Goal: Task Accomplishment & Management: Use online tool/utility

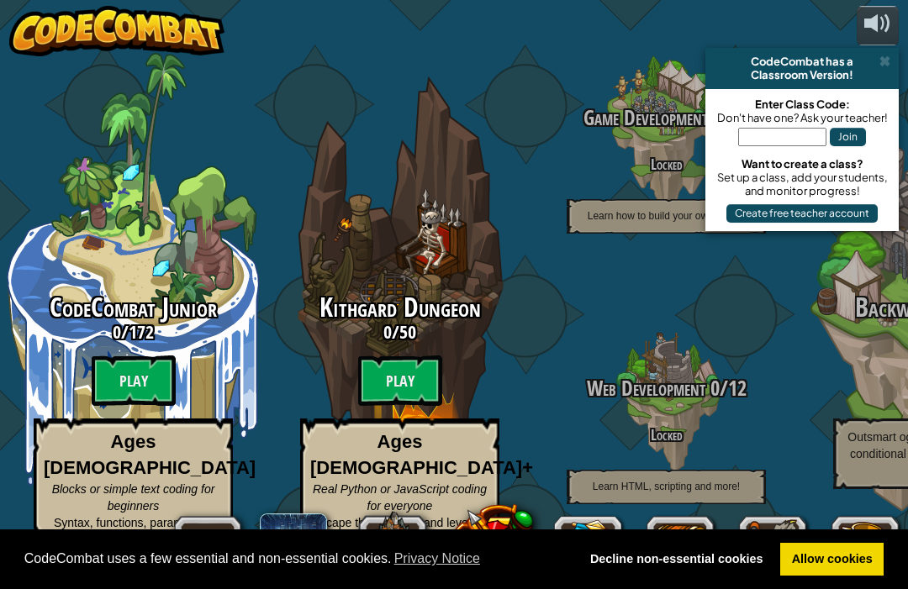
click at [395, 376] on btn "Play" at bounding box center [400, 381] width 84 height 50
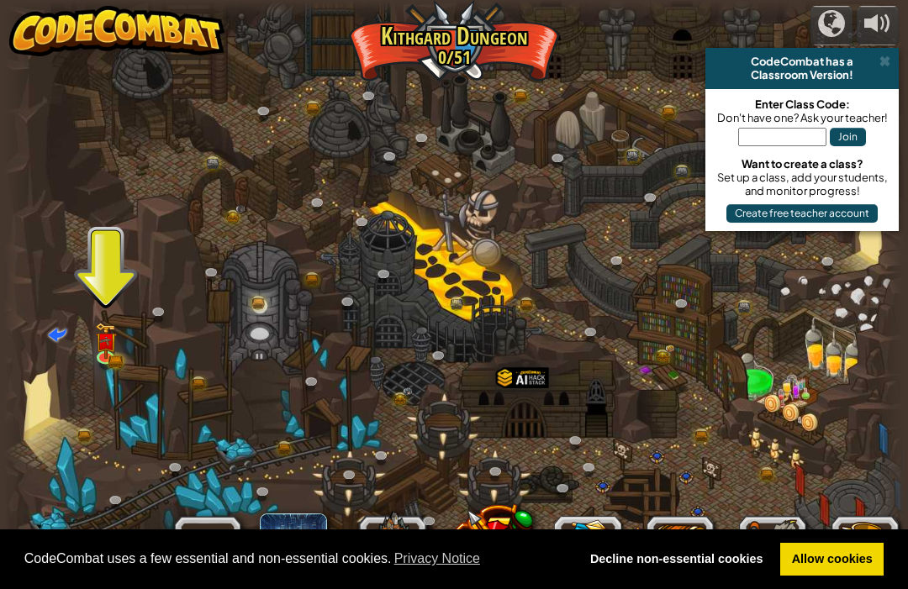
click at [838, 145] on button "Join" at bounding box center [848, 137] width 36 height 18
click at [103, 346] on img at bounding box center [106, 341] width 22 height 36
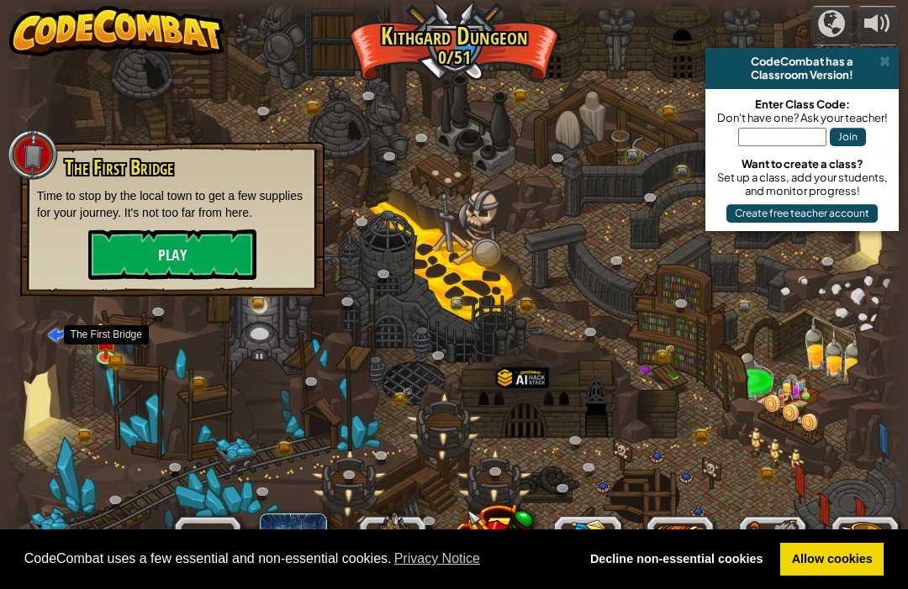
click at [194, 255] on button "Play" at bounding box center [172, 254] width 168 height 50
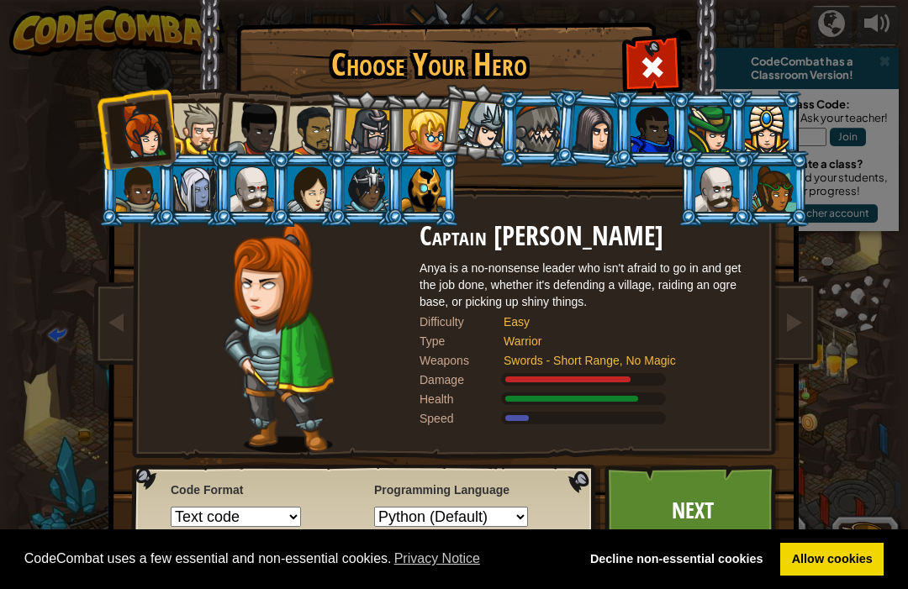
click at [204, 106] on div at bounding box center [198, 128] width 51 height 51
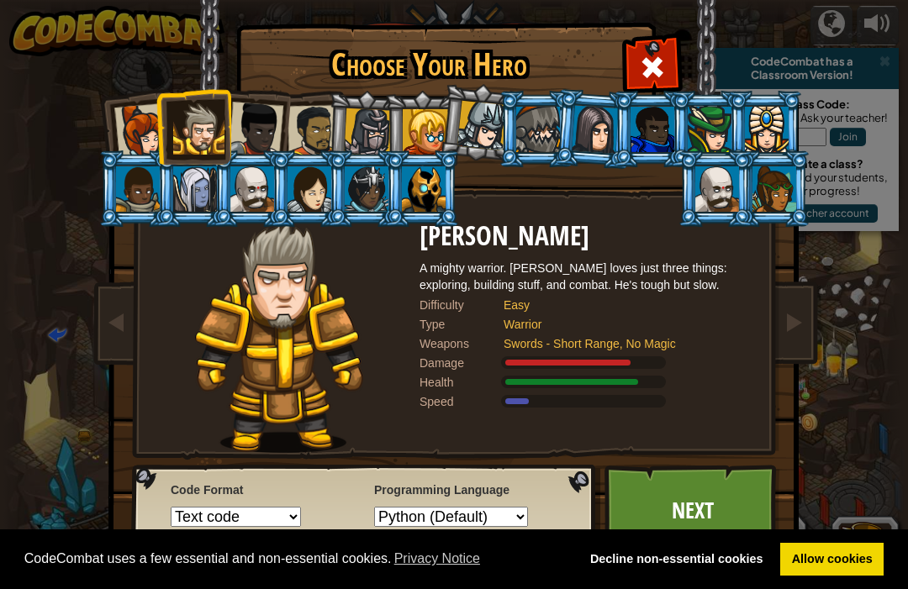
click at [259, 129] on div at bounding box center [255, 129] width 55 height 55
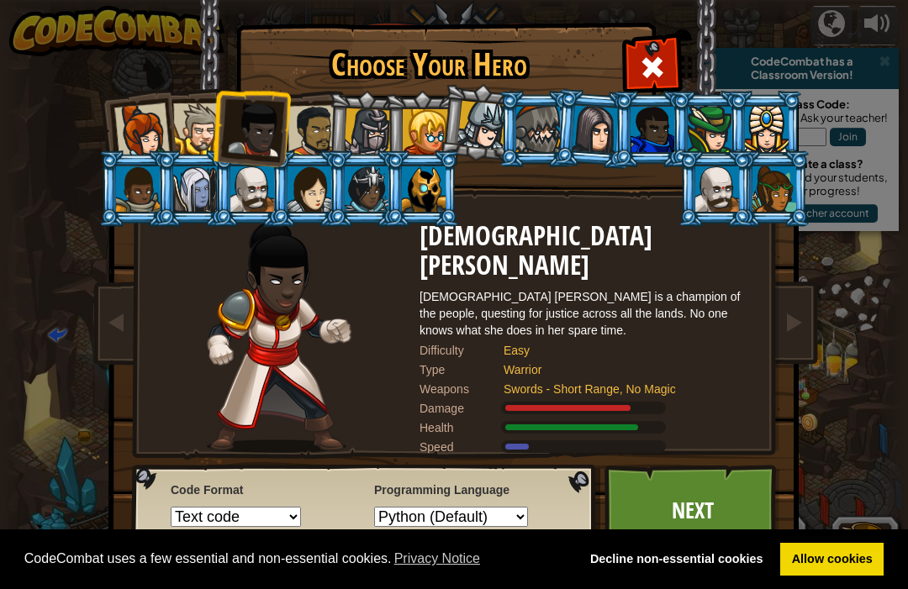
click at [322, 121] on div at bounding box center [313, 131] width 52 height 52
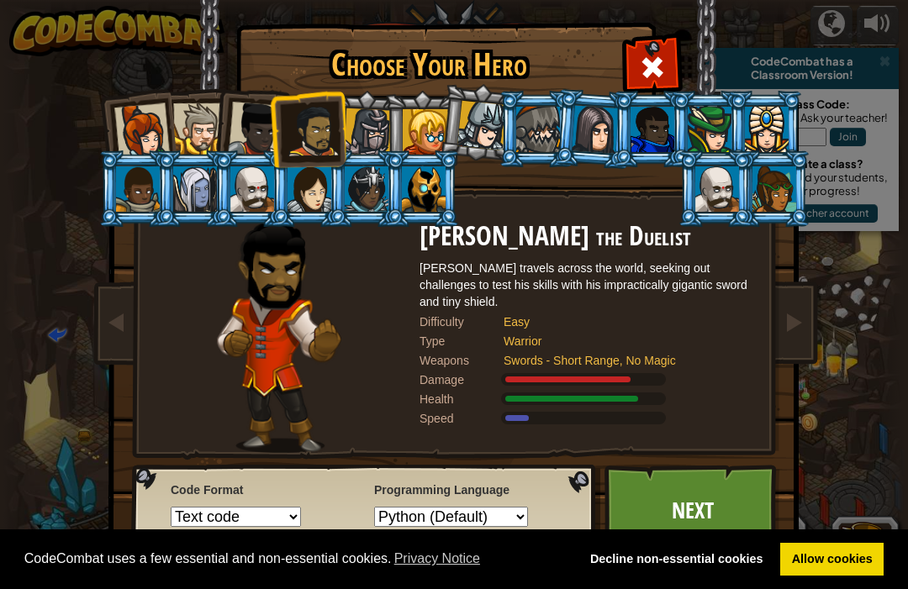
click at [382, 124] on div at bounding box center [368, 132] width 48 height 48
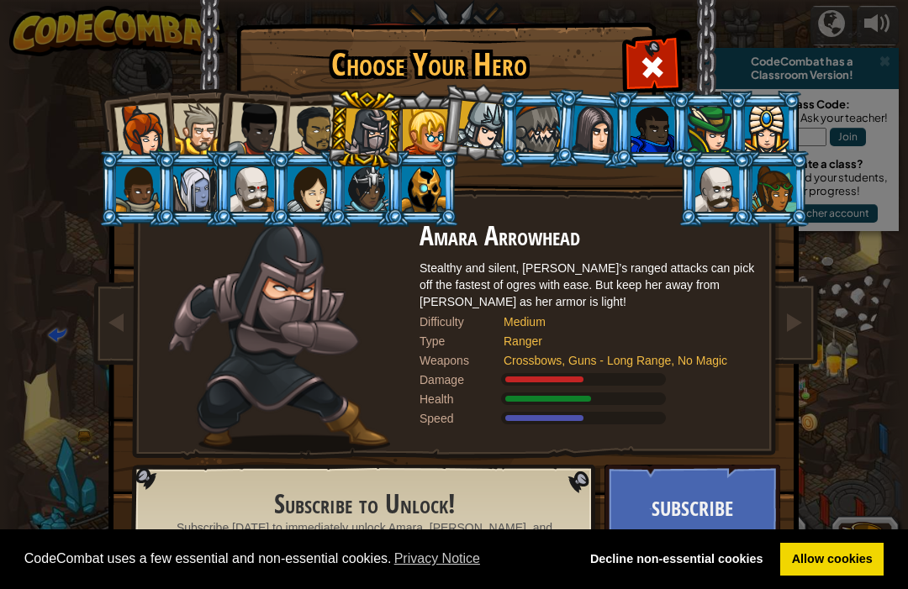
click at [436, 101] on li at bounding box center [422, 129] width 76 height 76
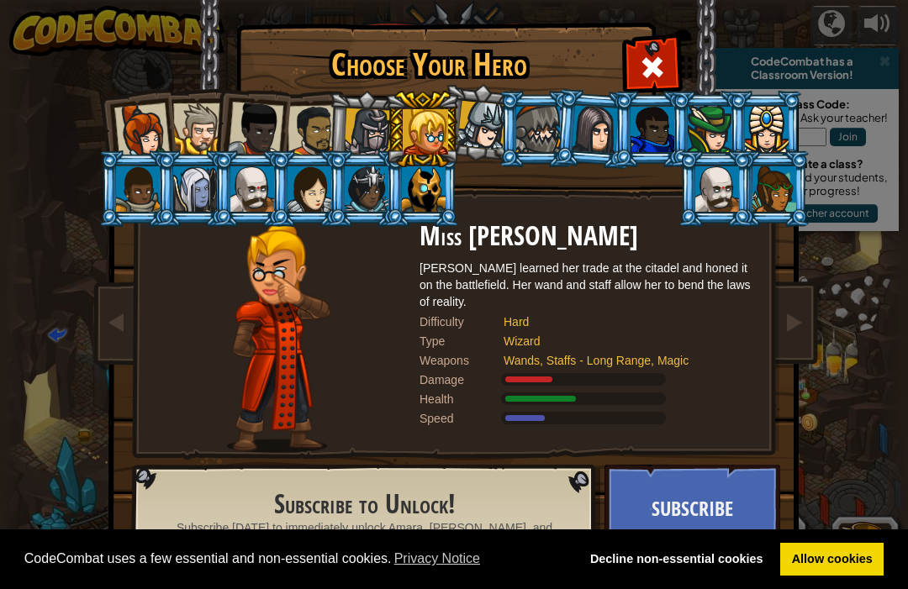
click at [377, 129] on div at bounding box center [368, 132] width 48 height 48
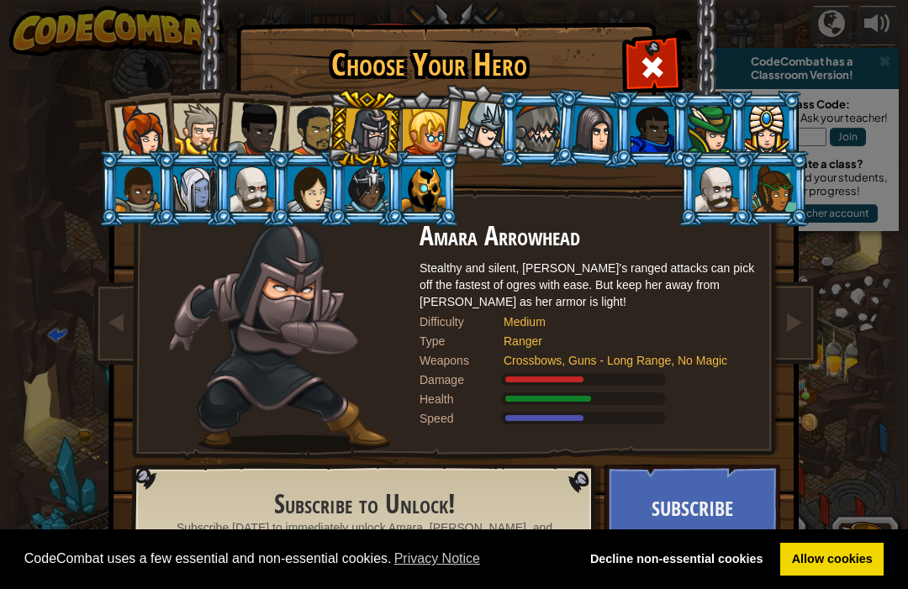
click at [490, 117] on div at bounding box center [482, 126] width 50 height 50
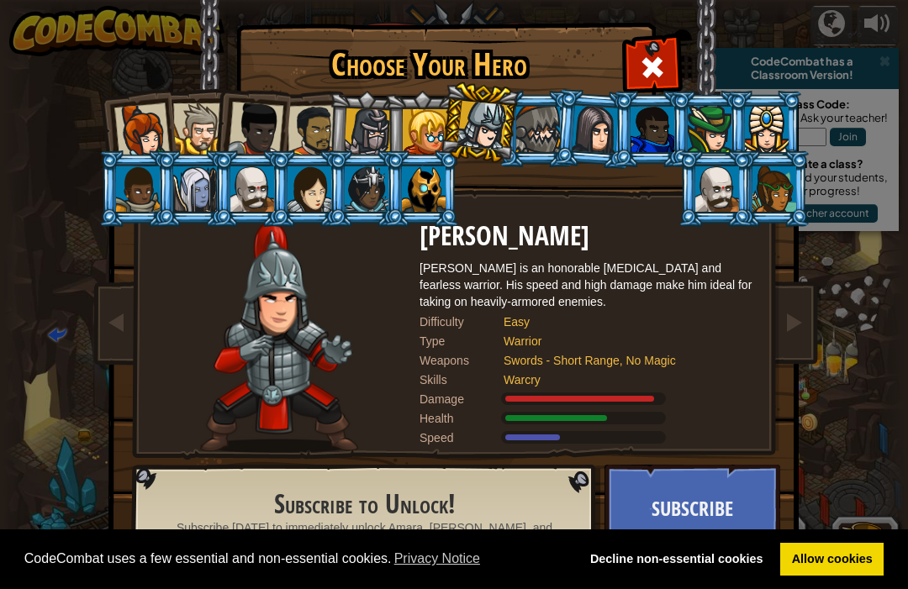
click at [551, 138] on div at bounding box center [538, 129] width 44 height 45
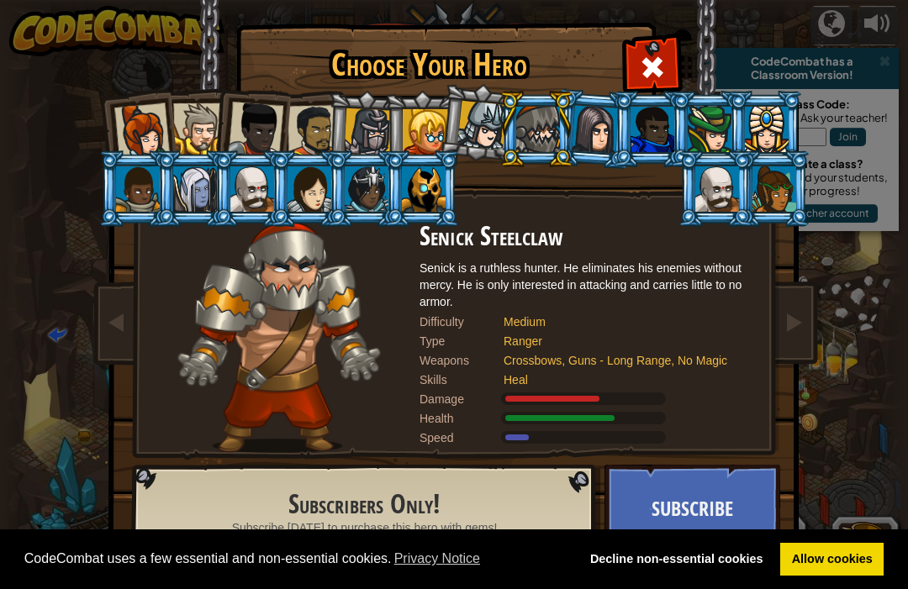
click at [417, 123] on div at bounding box center [425, 131] width 45 height 45
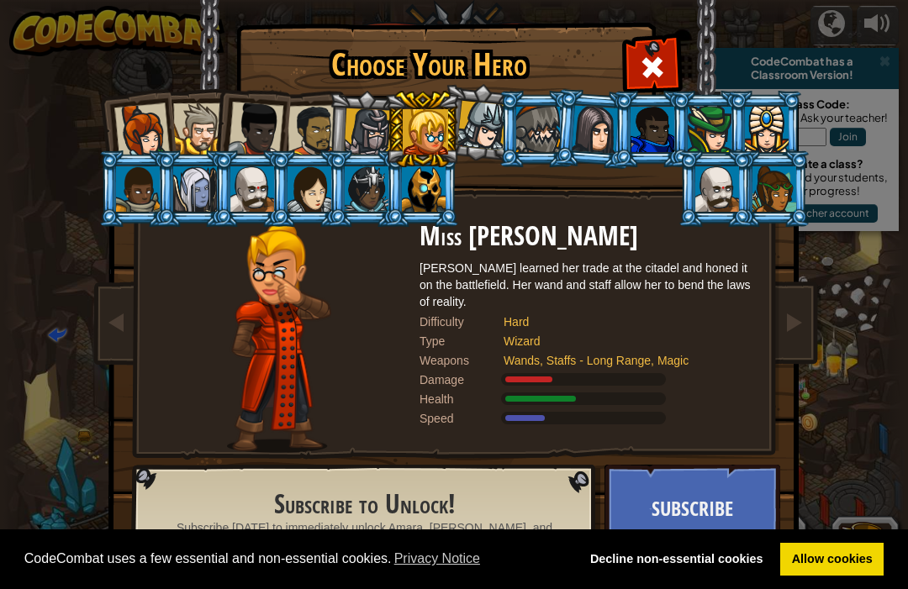
click at [534, 134] on div at bounding box center [538, 129] width 44 height 45
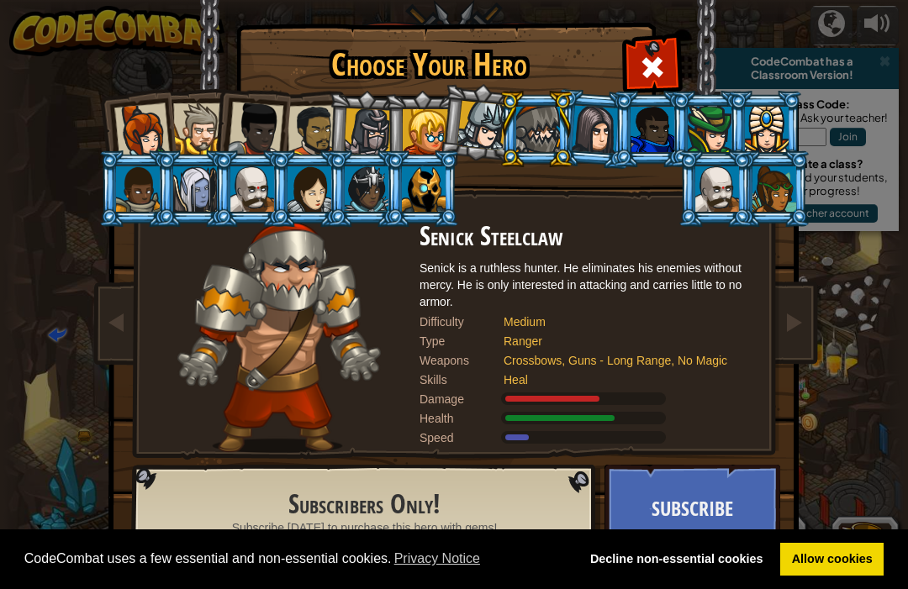
click at [609, 142] on div at bounding box center [595, 129] width 47 height 48
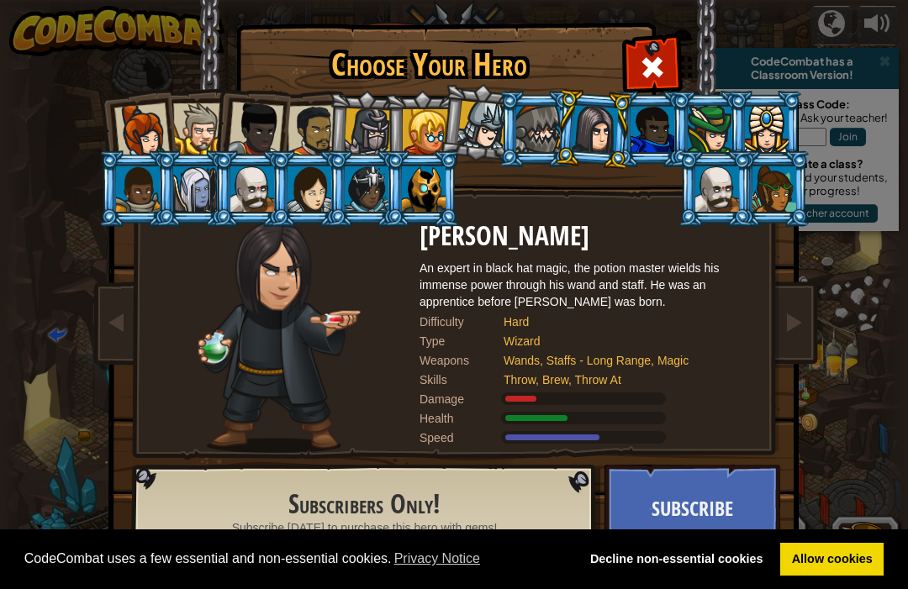
click at [715, 147] on div at bounding box center [710, 129] width 44 height 45
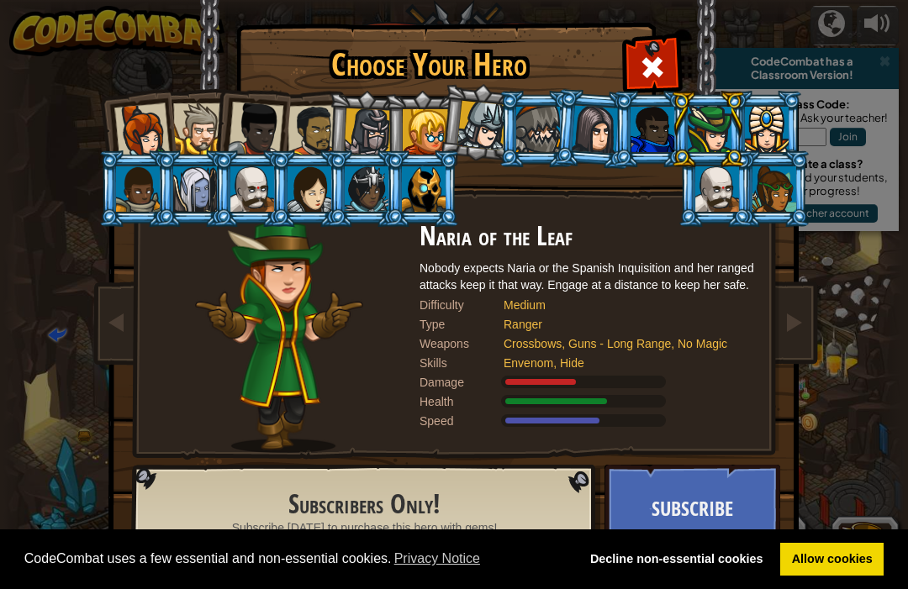
click at [211, 116] on div at bounding box center [198, 128] width 51 height 51
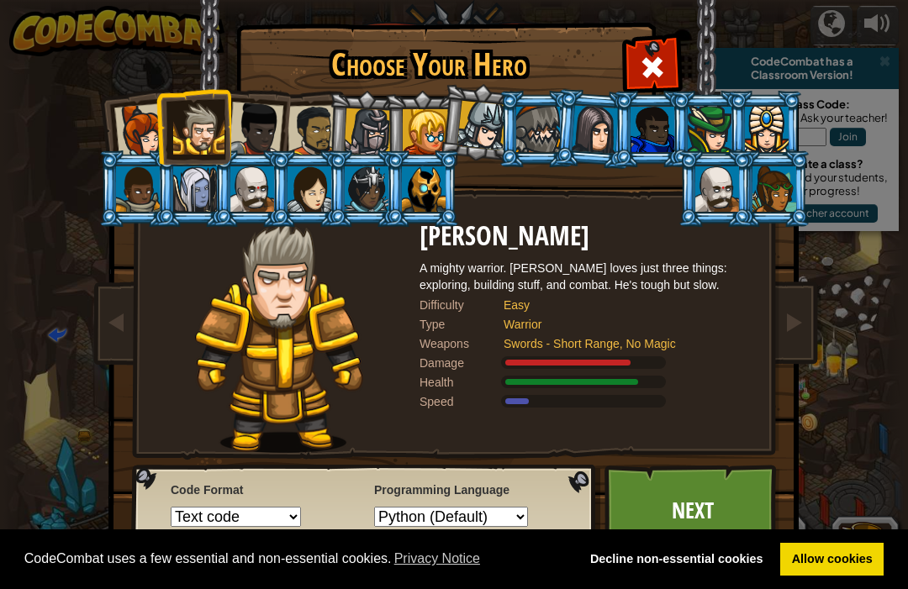
click at [320, 124] on div at bounding box center [313, 131] width 52 height 52
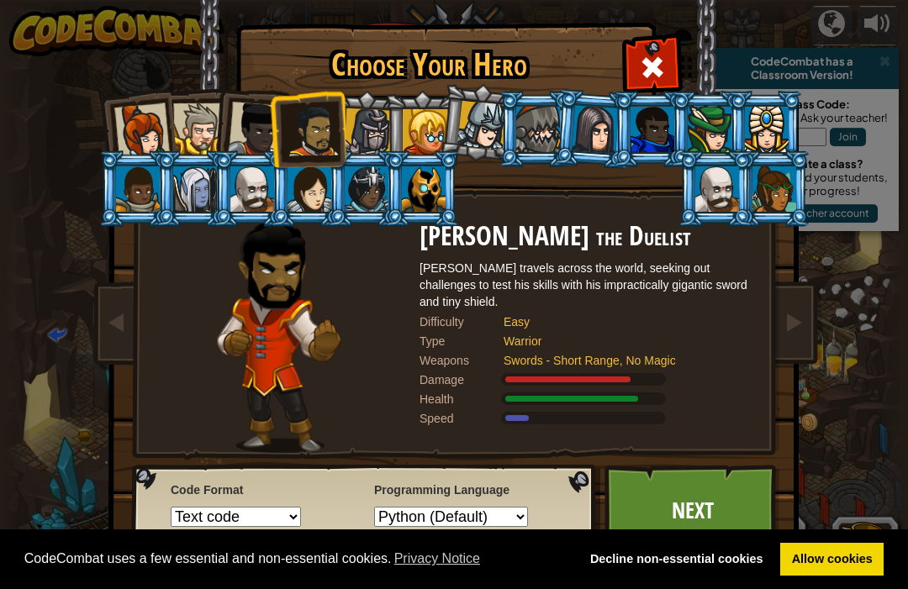
click at [374, 131] on div at bounding box center [368, 132] width 48 height 48
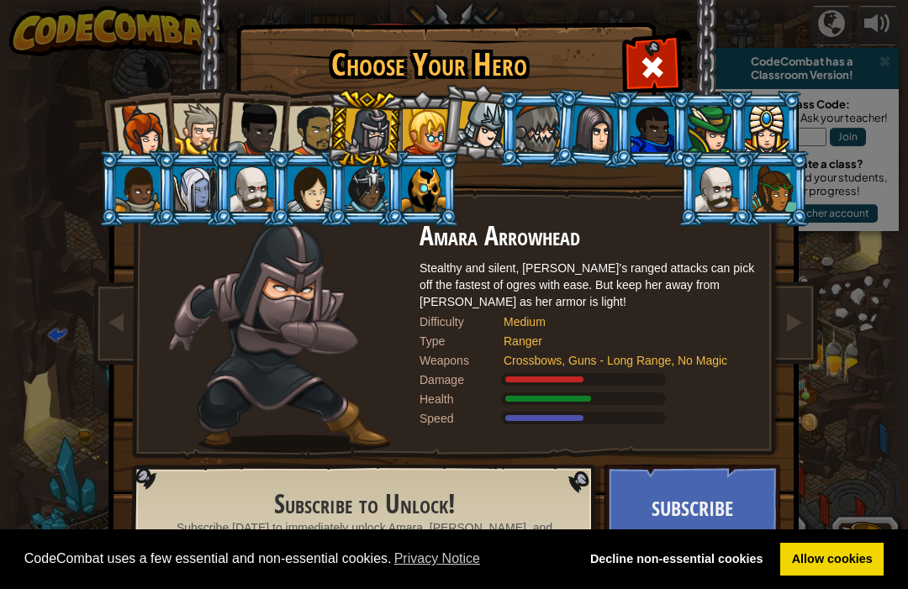
click at [313, 132] on div at bounding box center [313, 131] width 52 height 52
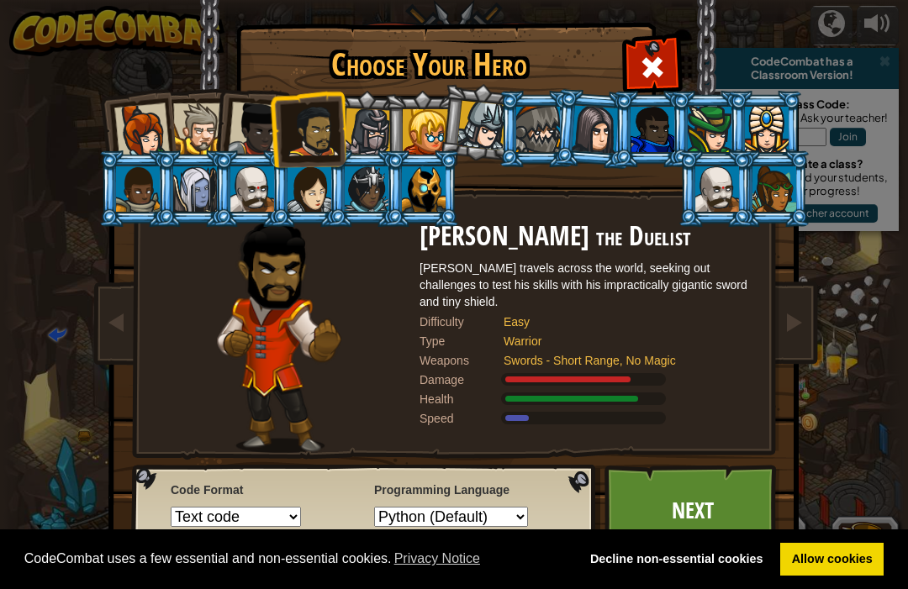
click at [198, 116] on div at bounding box center [198, 128] width 51 height 51
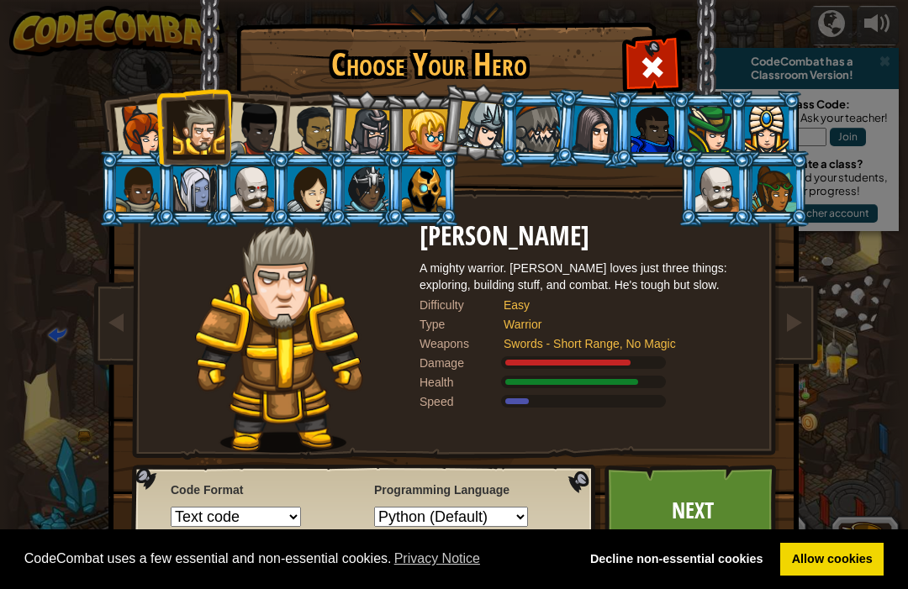
click at [709, 495] on link "Next" at bounding box center [692, 511] width 176 height 92
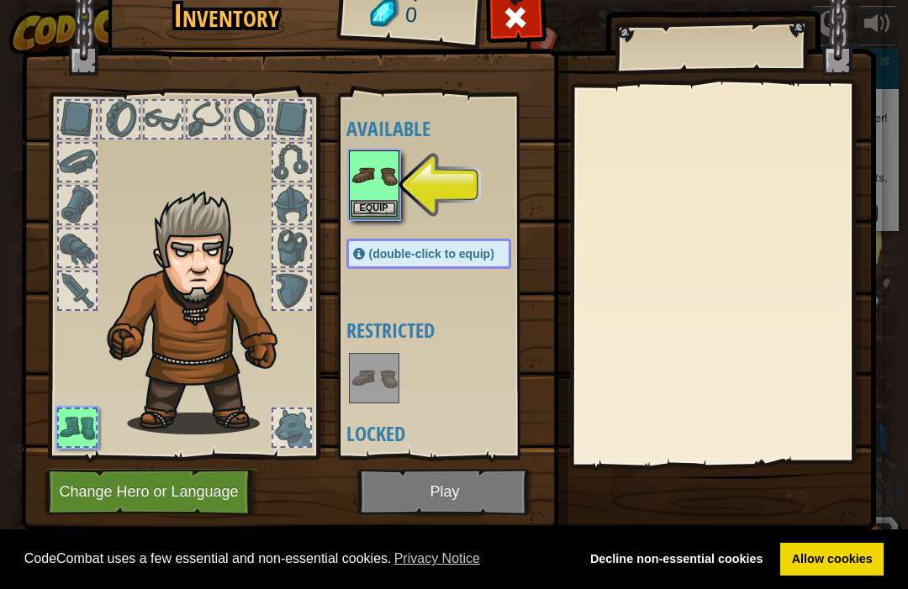
click at [371, 174] on img at bounding box center [374, 175] width 47 height 47
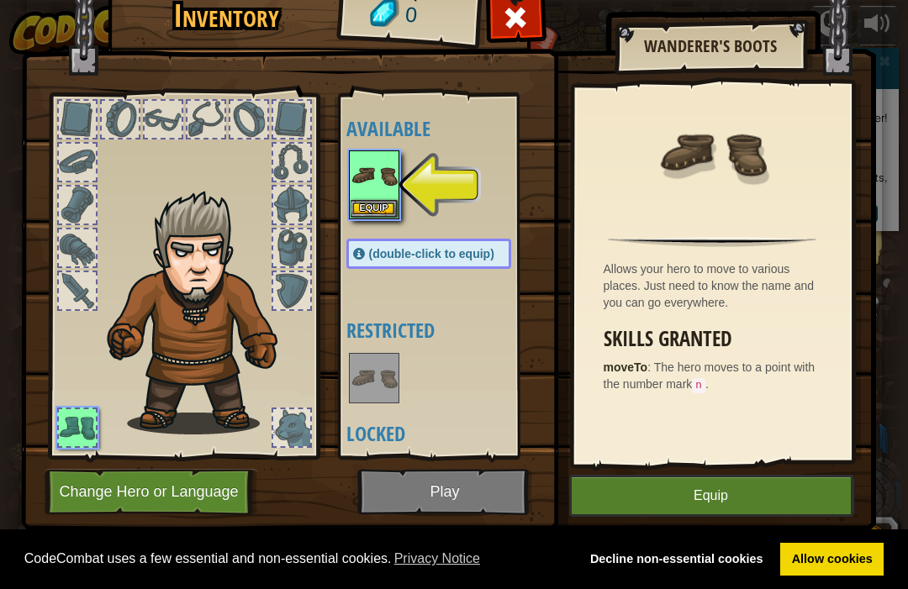
click at [780, 508] on button "Equip" at bounding box center [711, 496] width 284 height 42
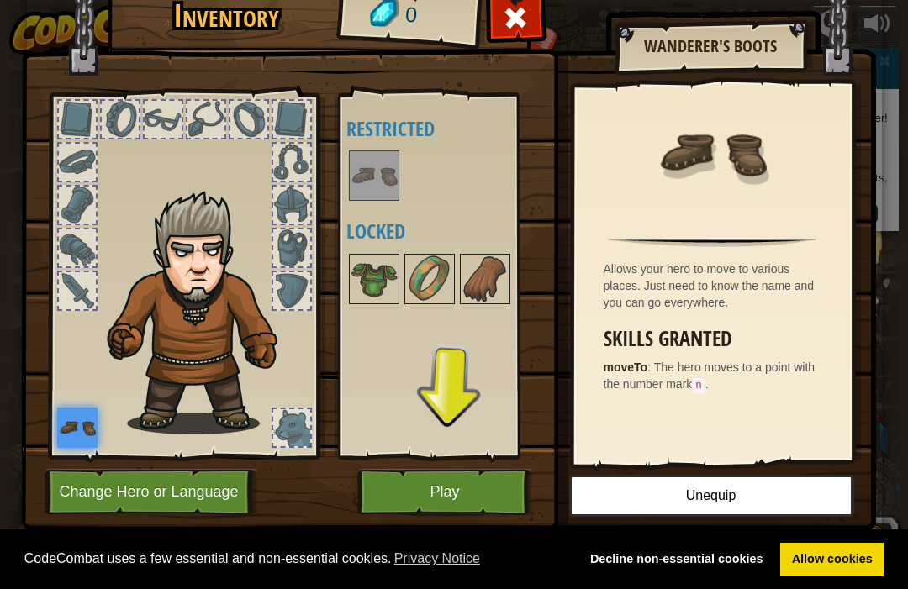
click at [448, 477] on button "Play" at bounding box center [445, 492] width 176 height 46
